Goal: Transaction & Acquisition: Purchase product/service

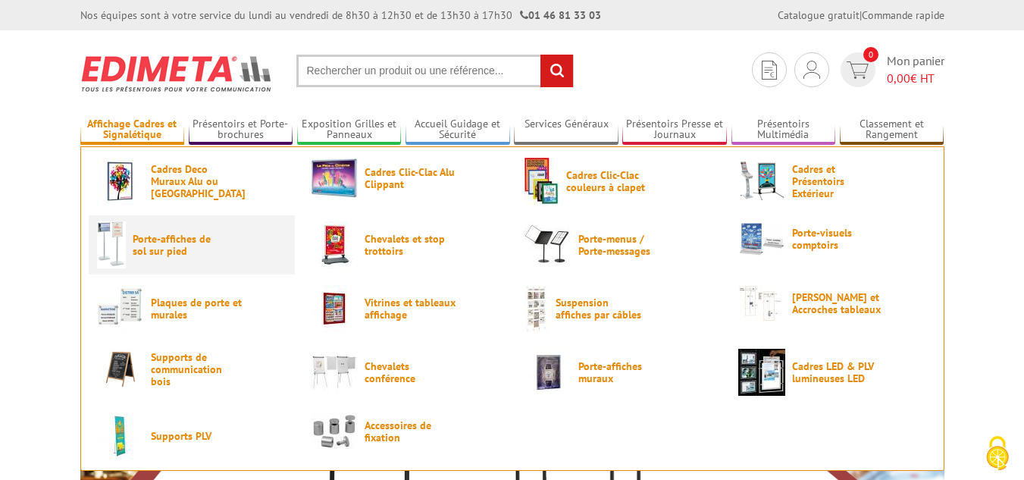
click at [197, 252] on span "Porte-affiches de sol sur pied" at bounding box center [178, 245] width 91 height 24
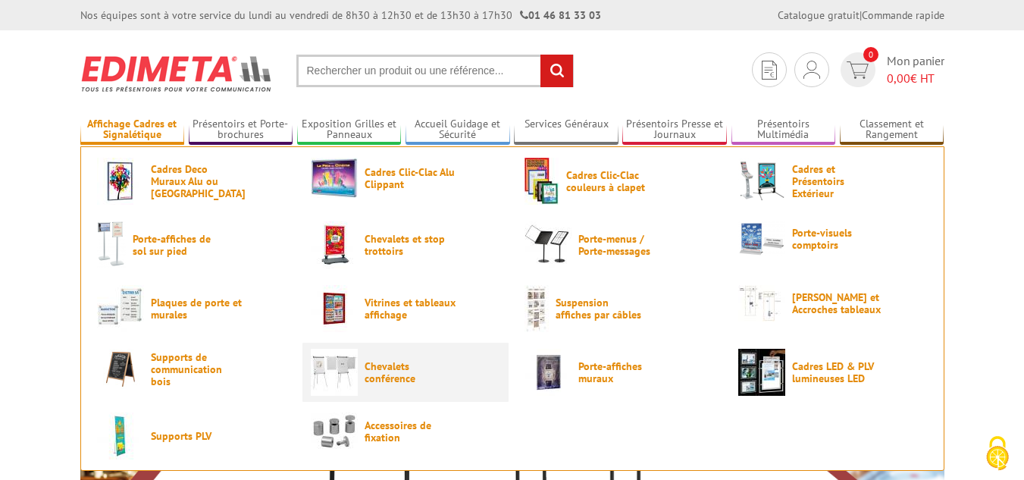
click at [321, 365] on img at bounding box center [334, 372] width 47 height 47
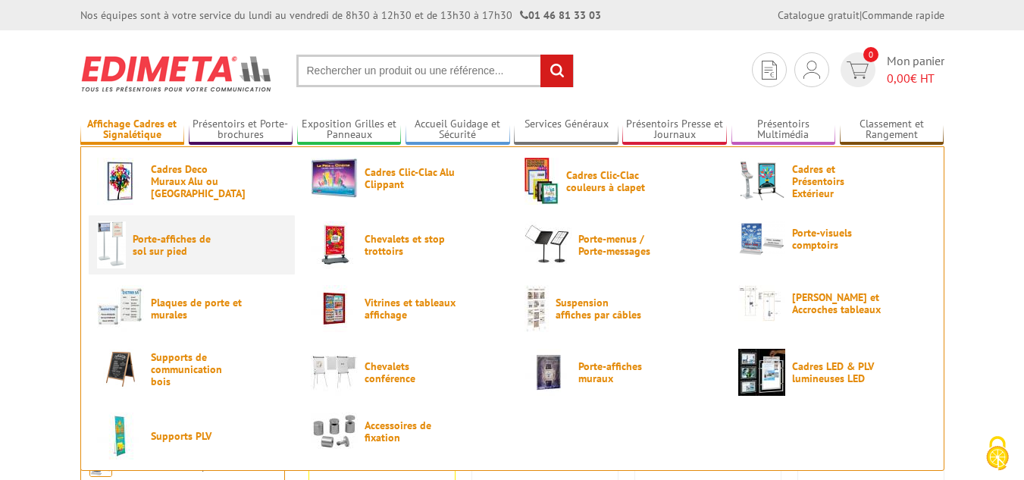
click at [174, 250] on span "Porte-affiches de sol sur pied" at bounding box center [178, 245] width 91 height 24
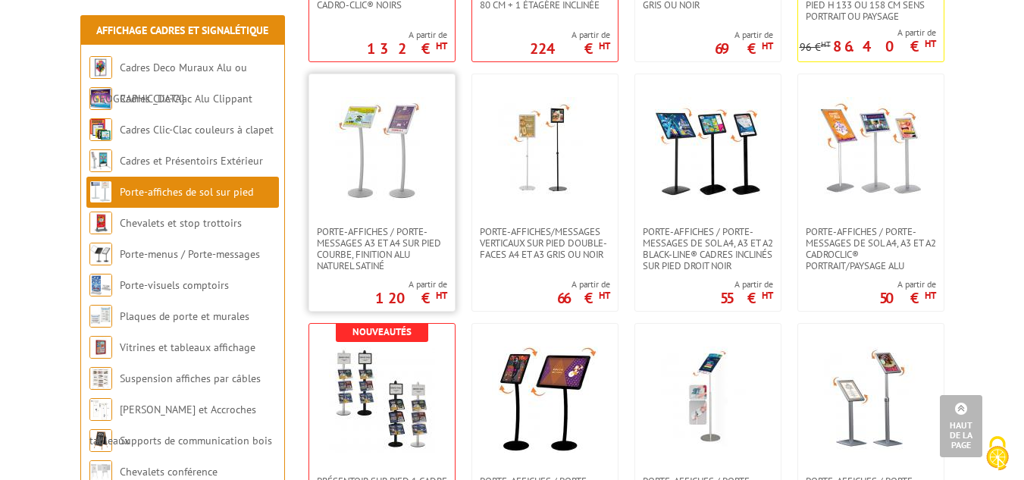
scroll to position [1516, 0]
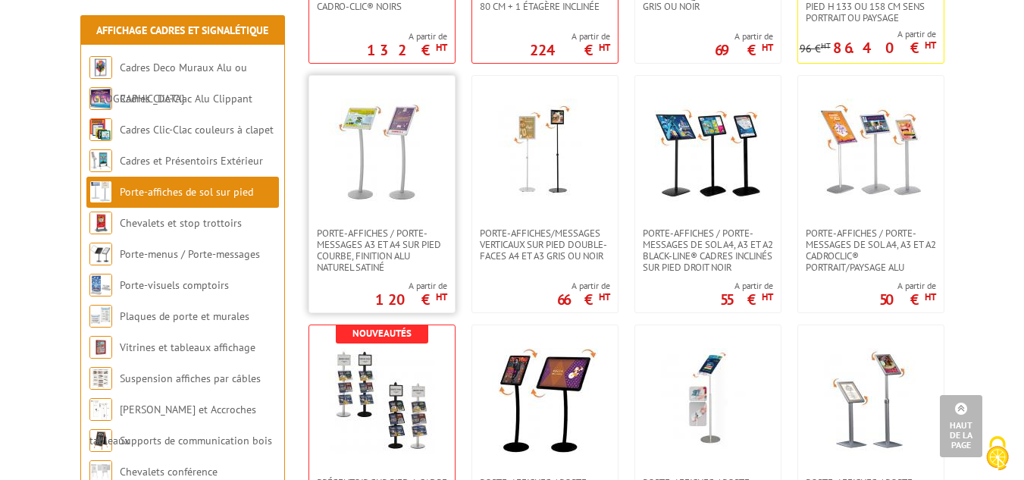
click at [402, 184] on img at bounding box center [382, 152] width 106 height 106
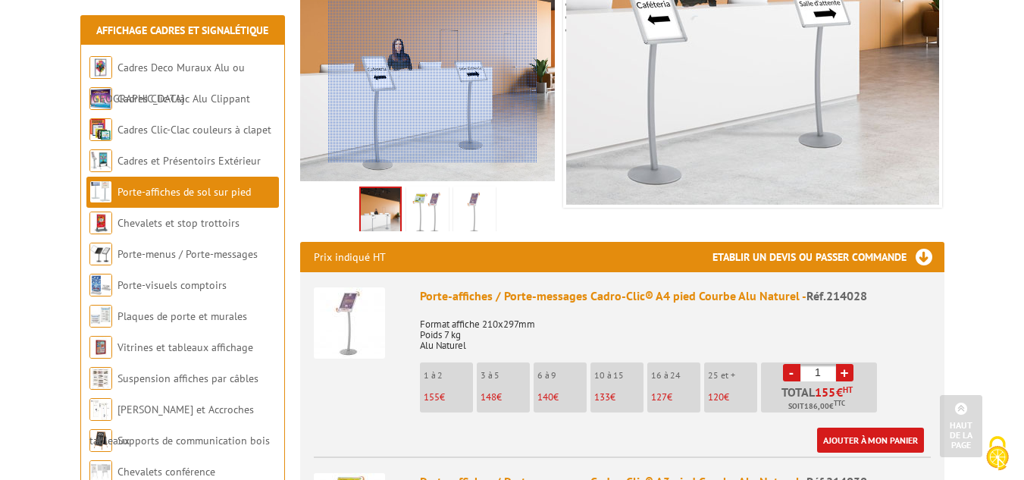
scroll to position [379, 0]
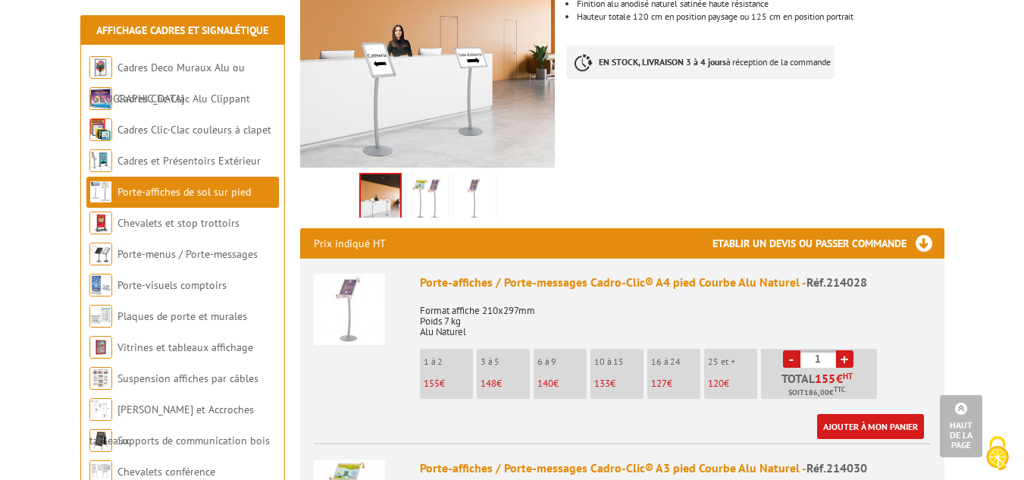
drag, startPoint x: 843, startPoint y: 360, endPoint x: 816, endPoint y: 362, distance: 26.6
click at [816, 372] on p "Total 155 € HT Soit 186,00 € TTC" at bounding box center [821, 385] width 112 height 27
click at [907, 340] on div "Porte-affiches / Porte-messages Cadro-Clic® A4 pied Courbe Alu Naturel - Réf.21…" at bounding box center [675, 356] width 511 height 165
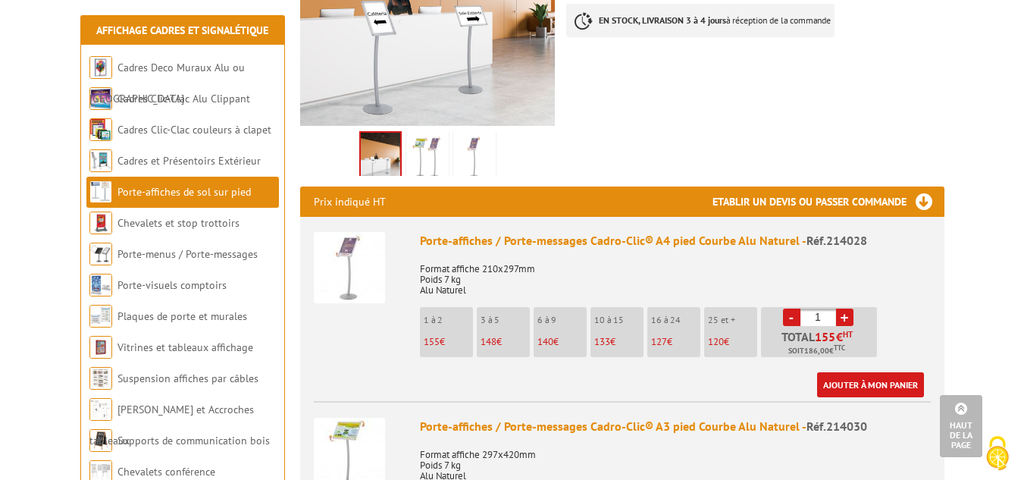
scroll to position [455, 0]
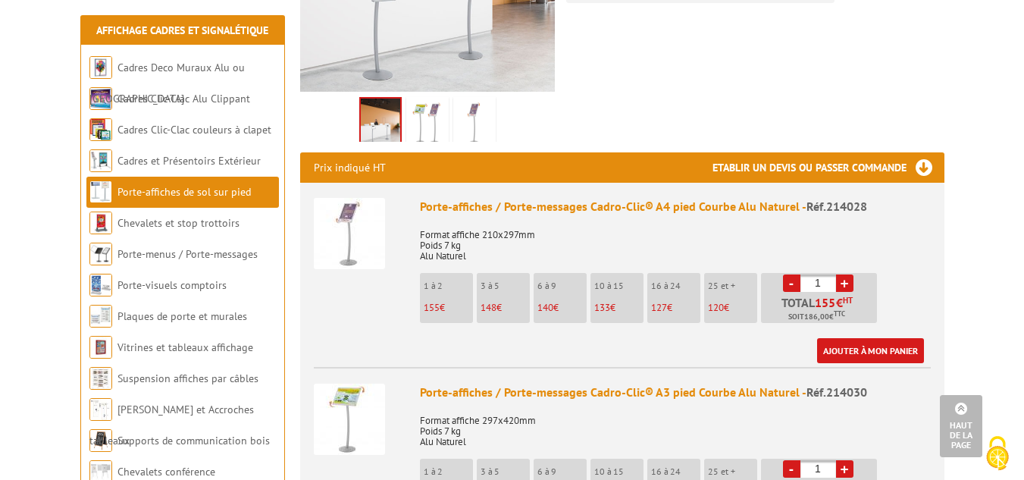
click at [847, 274] on link "+" at bounding box center [844, 282] width 17 height 17
type input "4"
click at [590, 219] on p "Format affiche 210x297mm Poids 7 kg Alu Naturel" at bounding box center [675, 240] width 511 height 42
